Goal: Task Accomplishment & Management: Use online tool/utility

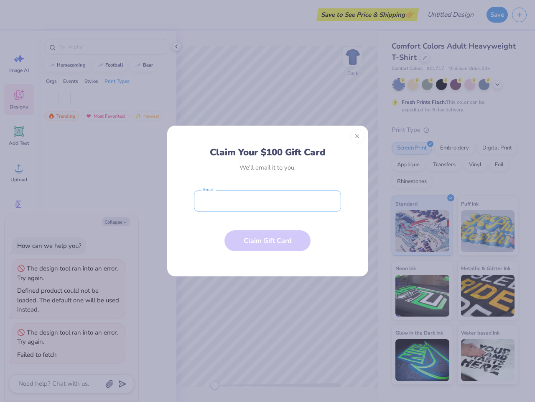
type textarea "x"
click at [268, 201] on input "email" at bounding box center [267, 200] width 147 height 21
click at [358, 136] on button "Close" at bounding box center [358, 136] width 14 height 14
